Goal: Task Accomplishment & Management: Manage account settings

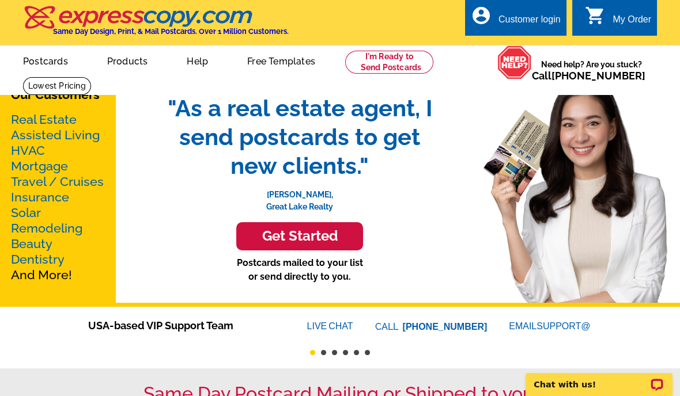
click at [51, 122] on link "Real Estate" at bounding box center [44, 119] width 66 height 14
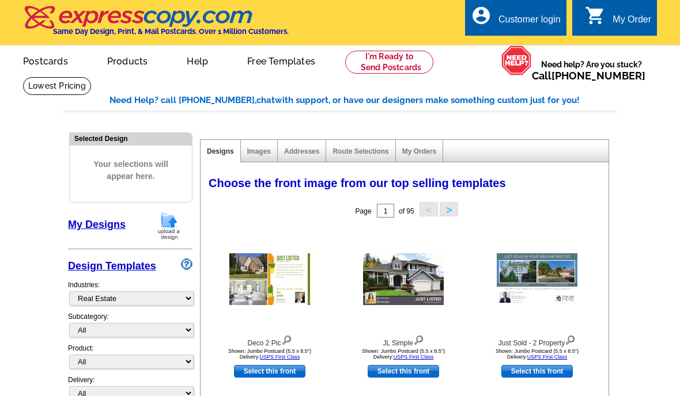
select select "785"
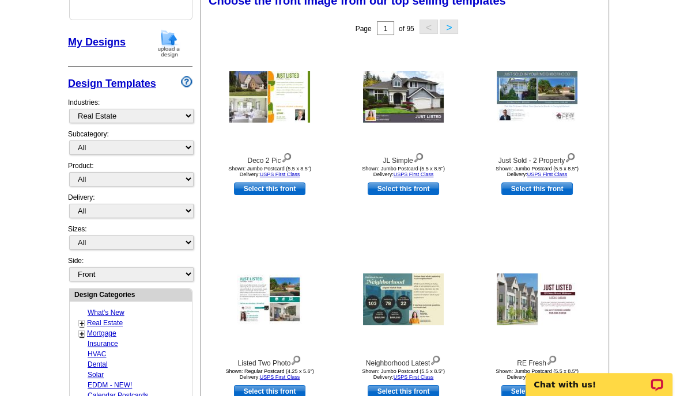
scroll to position [145, 0]
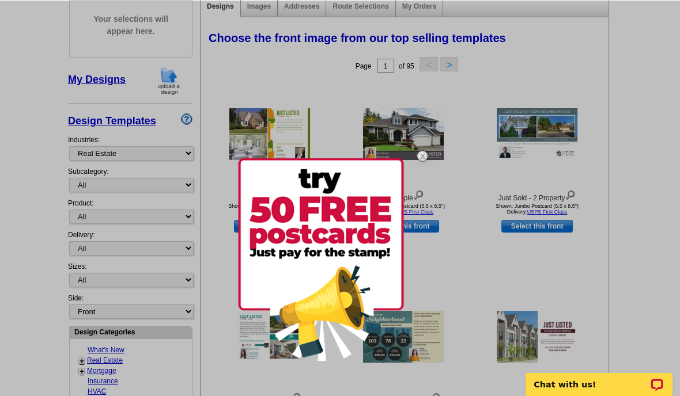
click at [421, 153] on img at bounding box center [422, 155] width 33 height 33
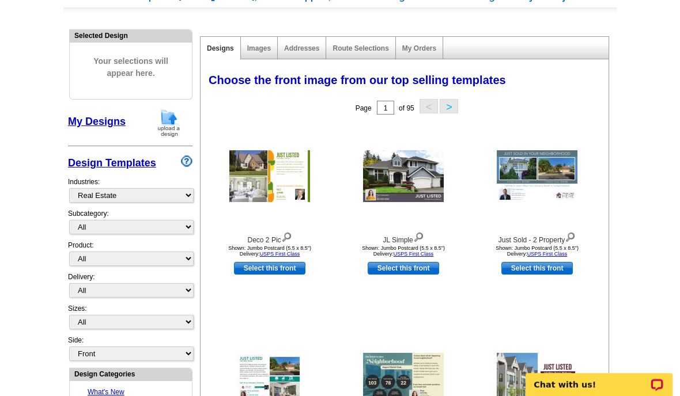
scroll to position [0, 0]
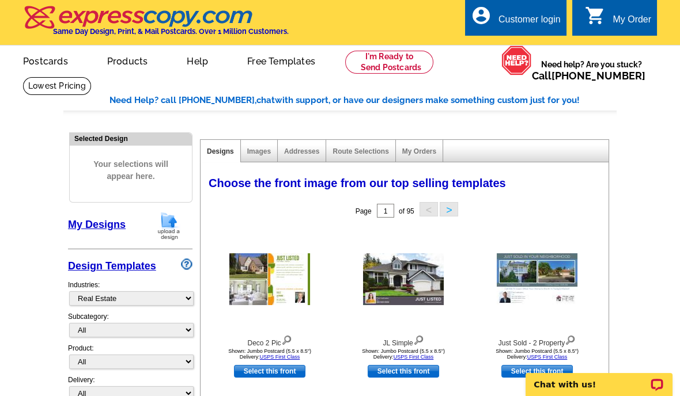
click at [521, 18] on div "Customer login" at bounding box center [529, 22] width 62 height 16
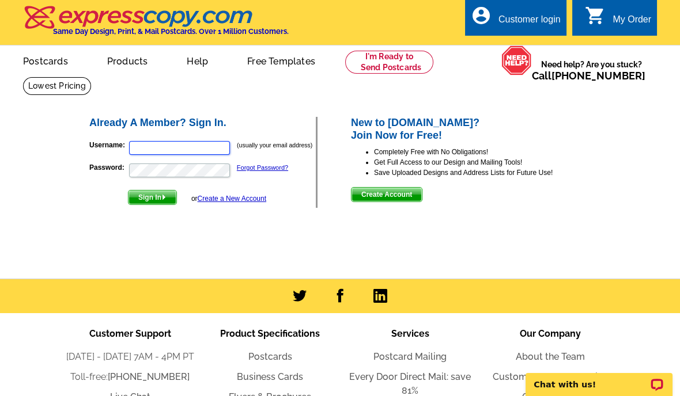
click at [158, 151] on input "Username:" at bounding box center [179, 148] width 101 height 14
type input "[EMAIL_ADDRESS][DOMAIN_NAME]"
click at [154, 201] on span "Sign In" at bounding box center [152, 198] width 48 height 14
